Goal: Information Seeking & Learning: Learn about a topic

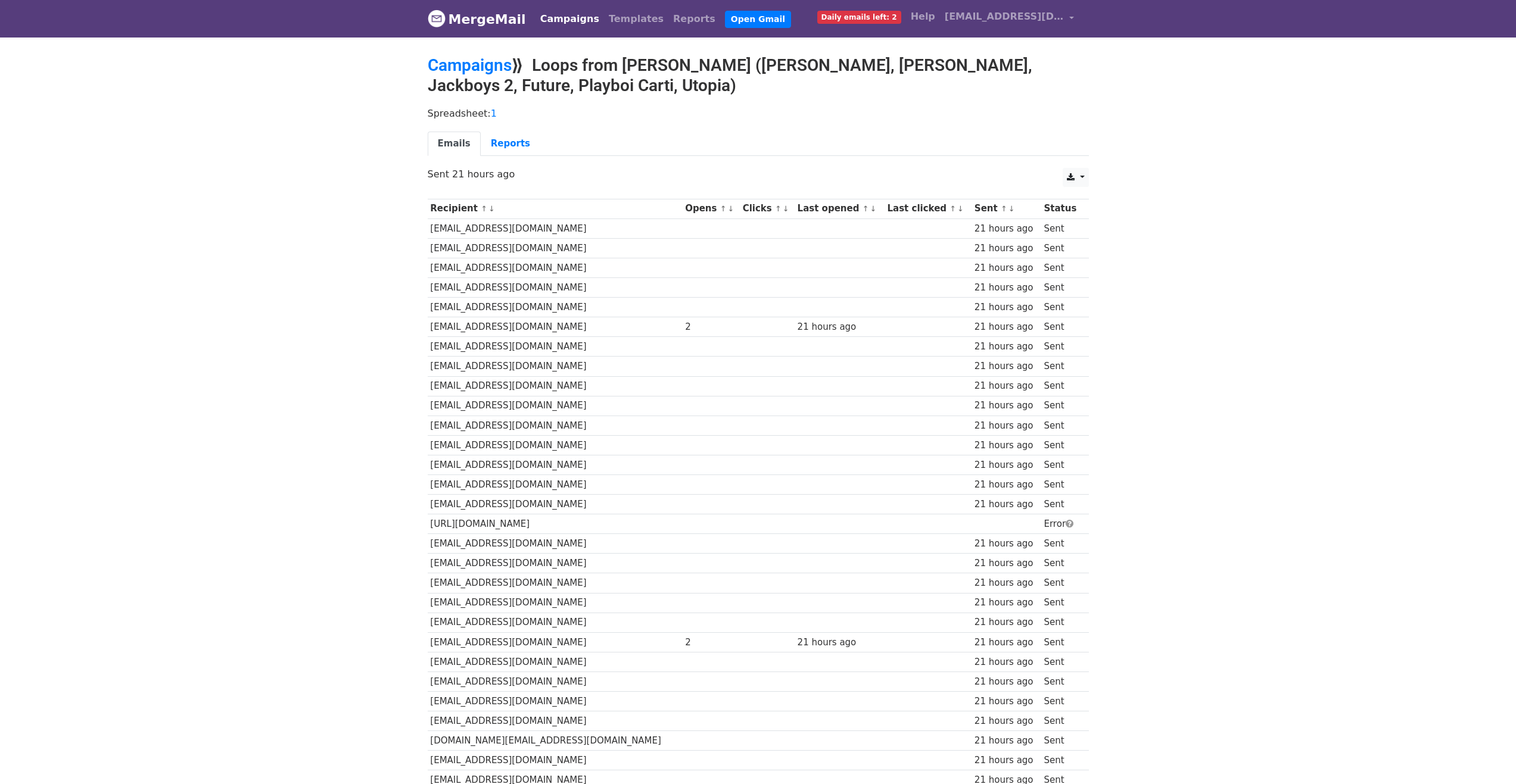
click at [873, 19] on span "Daily emails left: 2" at bounding box center [859, 17] width 84 height 13
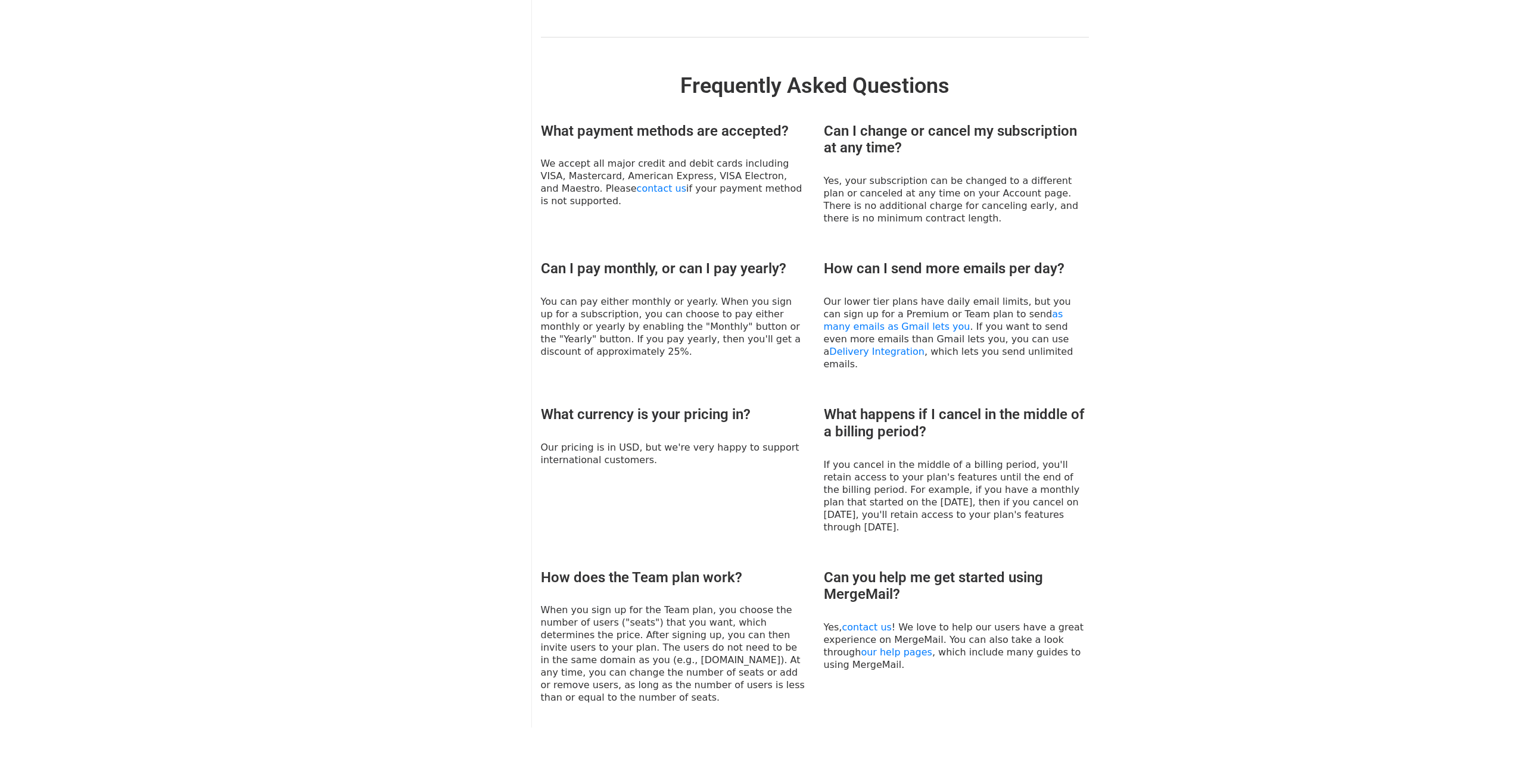
scroll to position [461, 0]
